Goal: Understand process/instructions

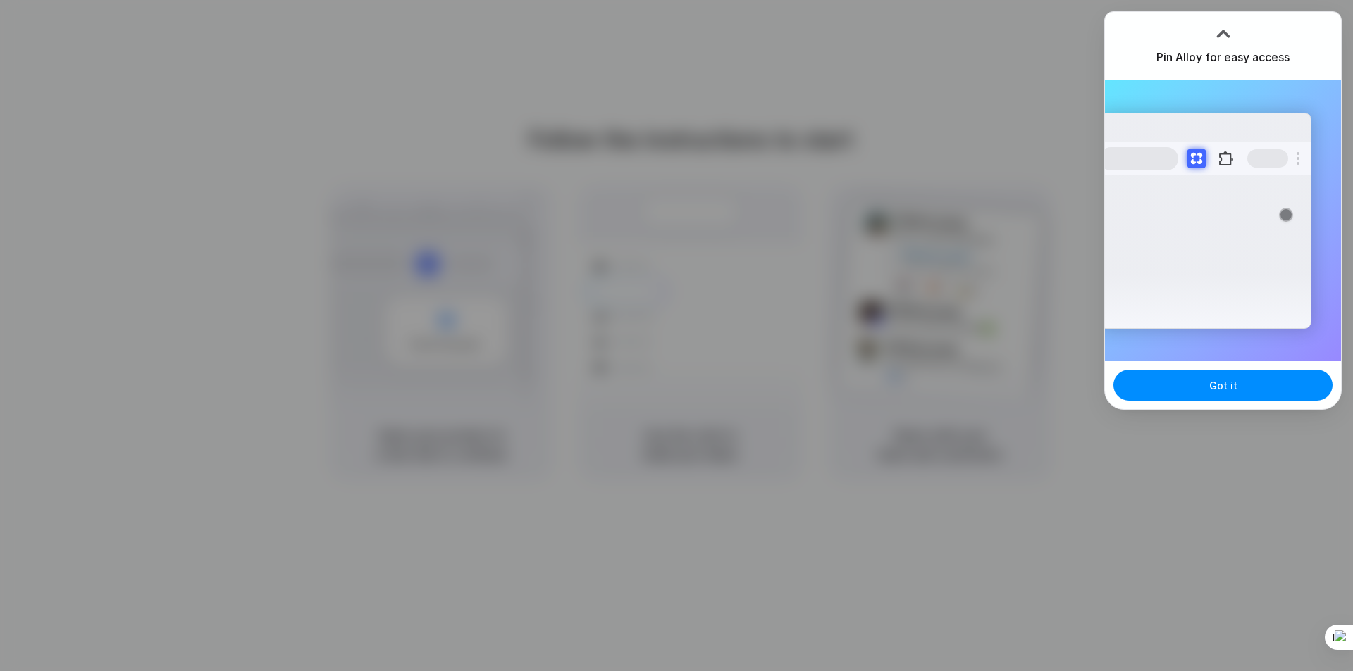
click at [351, 230] on div at bounding box center [676, 335] width 1353 height 671
click at [1201, 376] on button "Got it" at bounding box center [1222, 385] width 219 height 31
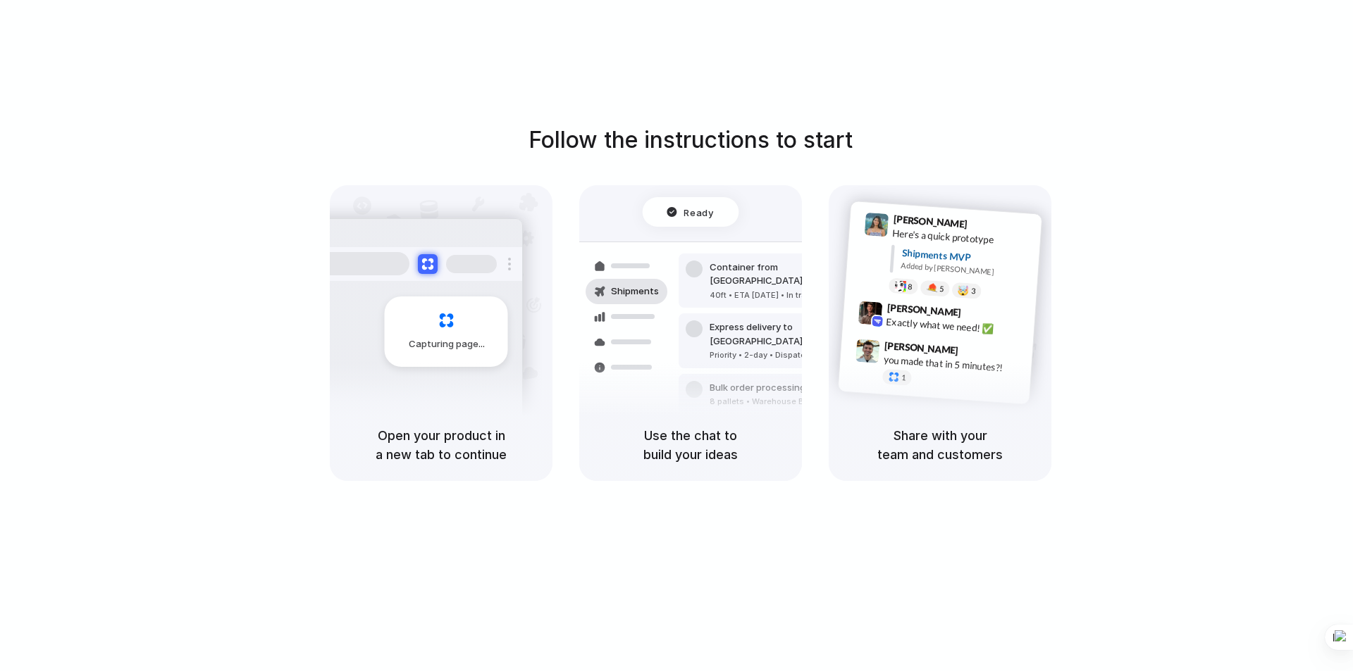
click at [414, 338] on span "Capturing page" at bounding box center [448, 345] width 78 height 14
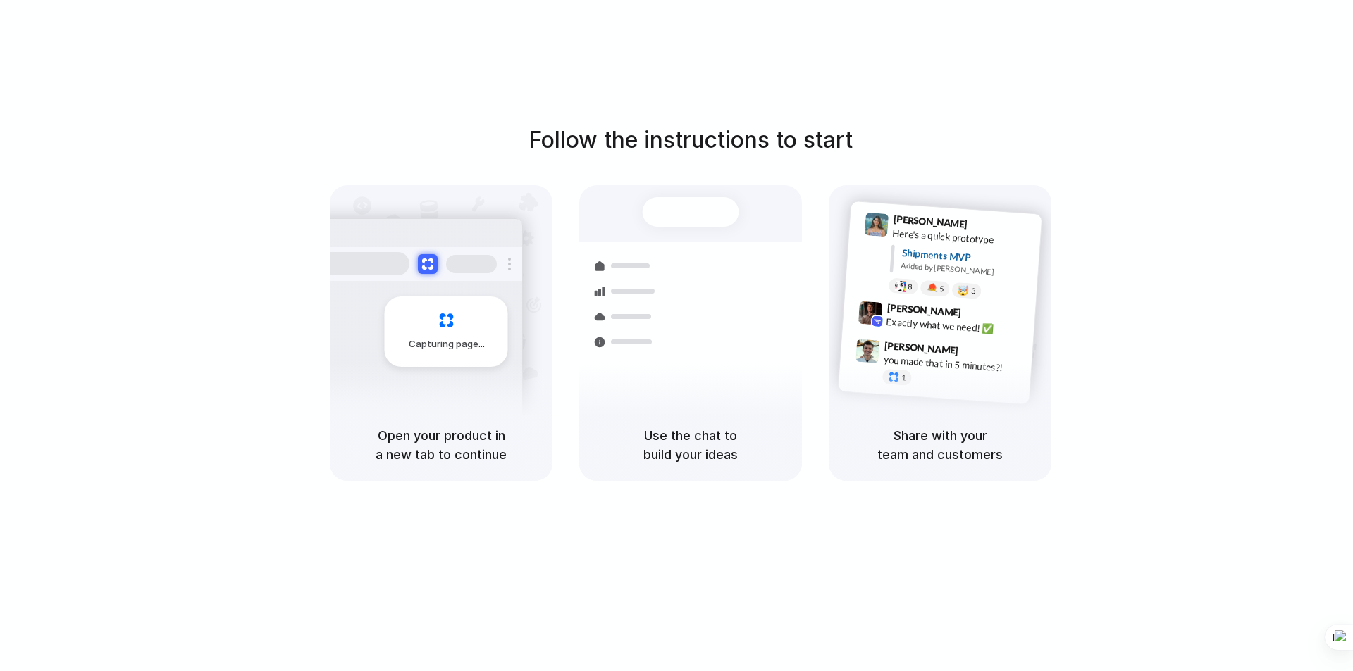
click at [785, 164] on div "Follow the instructions to start Capturing page Open your product in a new tab …" at bounding box center [690, 302] width 1353 height 358
drag, startPoint x: 705, startPoint y: 451, endPoint x: 724, endPoint y: 445, distance: 19.2
click at [717, 448] on h5 "Use the chat to build your ideas" at bounding box center [690, 445] width 189 height 38
